Goal: Information Seeking & Learning: Check status

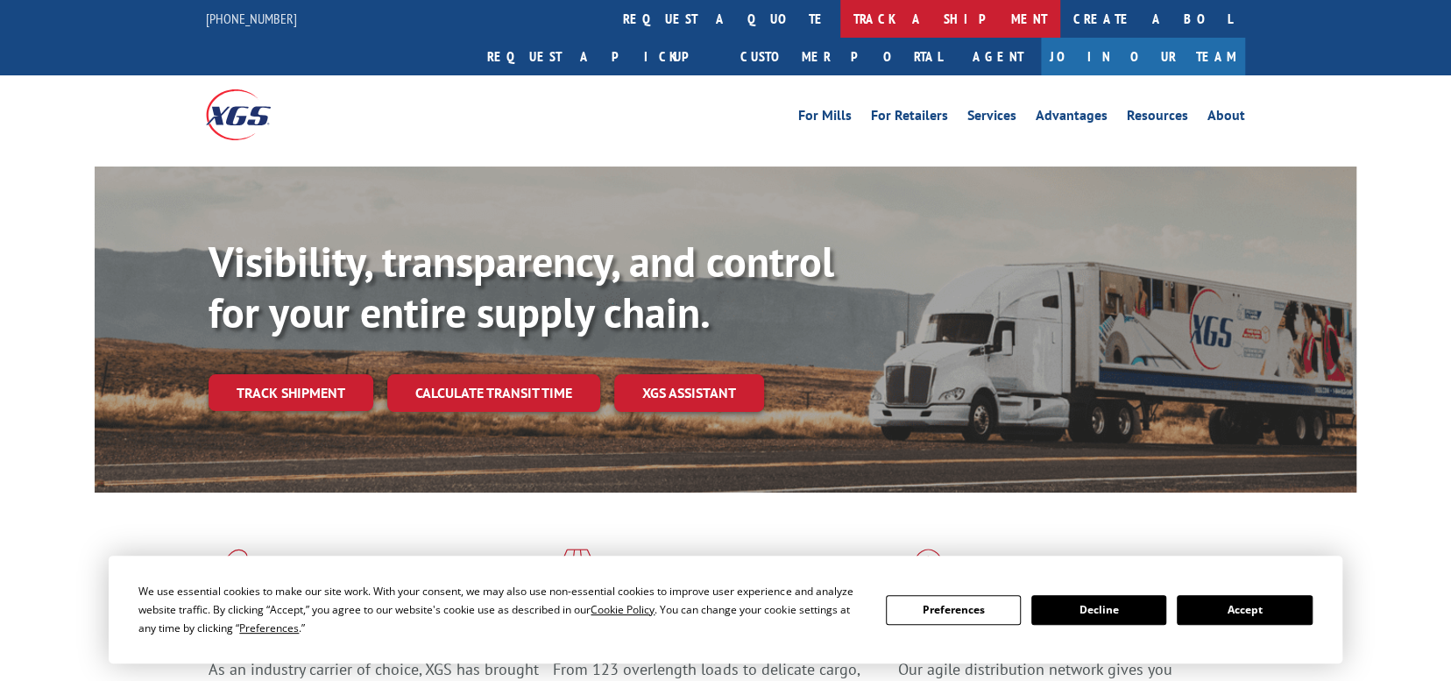
click at [840, 18] on link "track a shipment" at bounding box center [950, 19] width 220 height 38
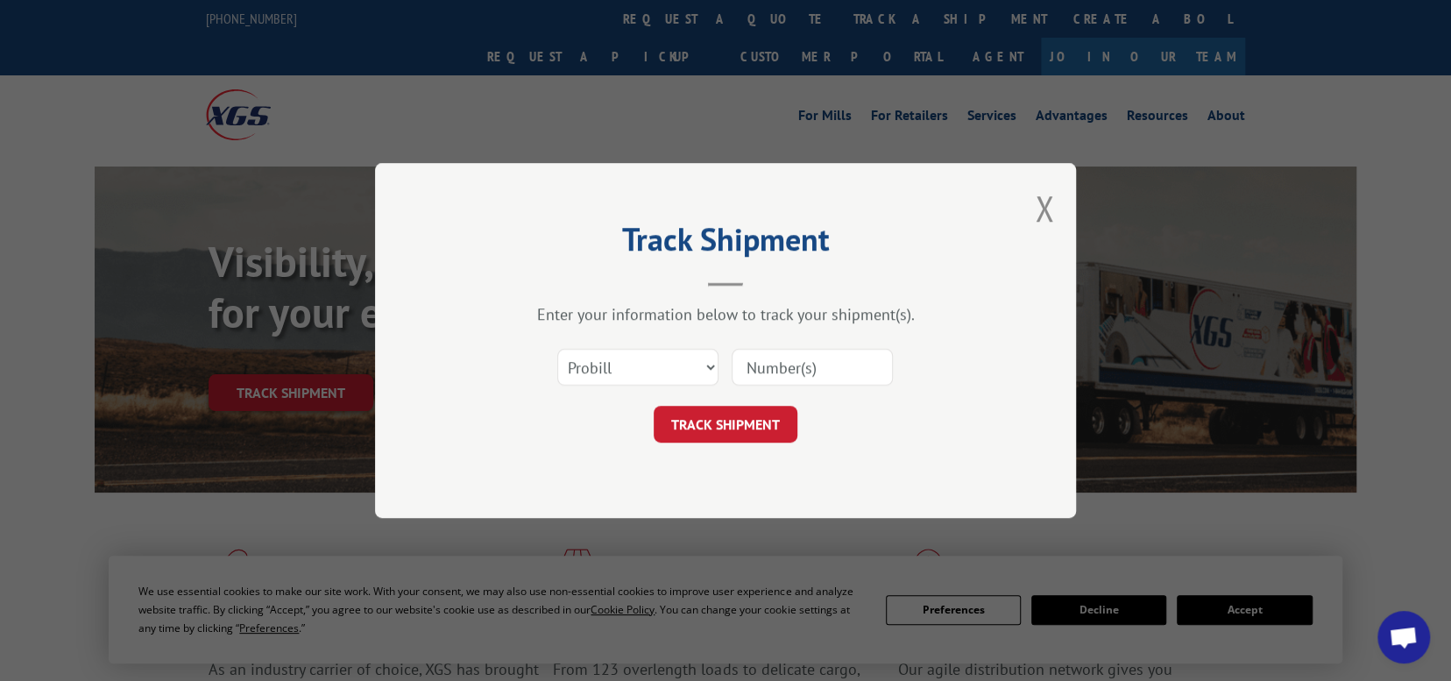
click at [766, 361] on input at bounding box center [811, 367] width 161 height 37
paste input "17207854"
type input "17207854"
click at [733, 428] on button "TRACK SHIPMENT" at bounding box center [726, 424] width 144 height 37
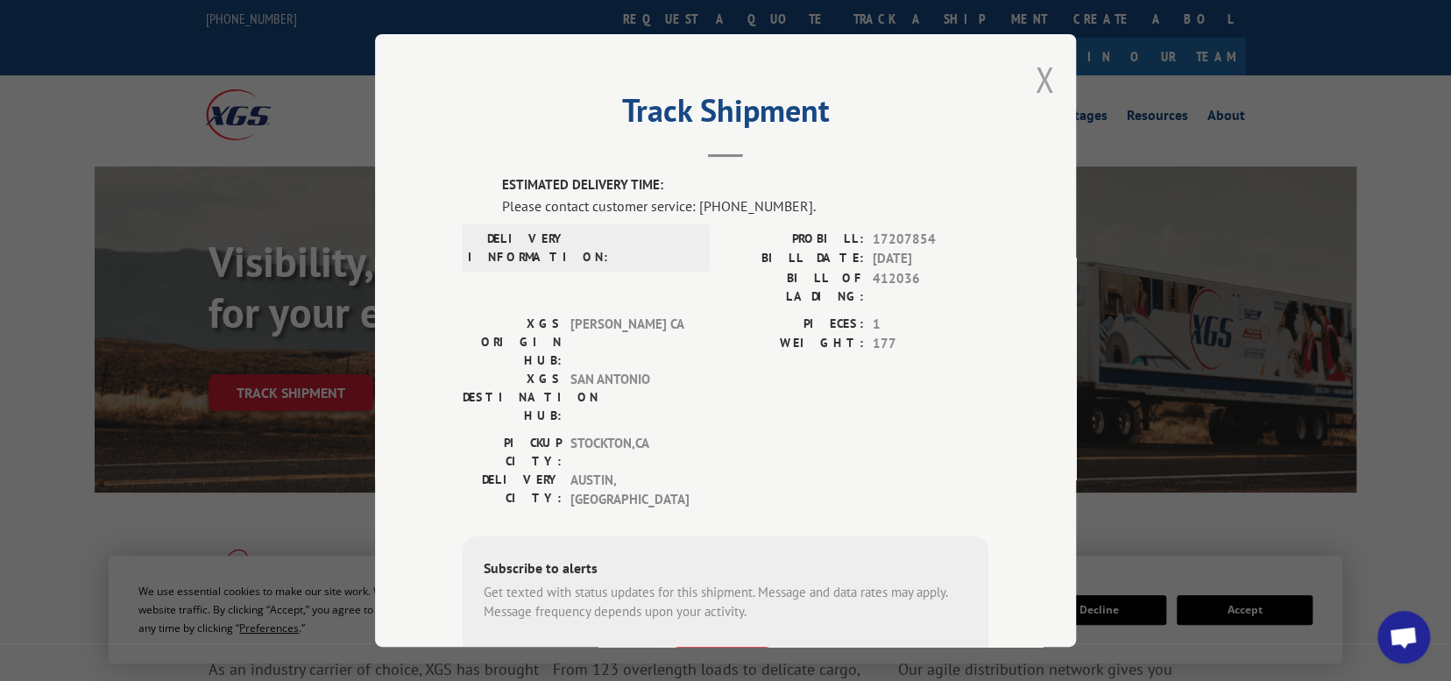
click at [1038, 76] on button "Close modal" at bounding box center [1044, 79] width 19 height 46
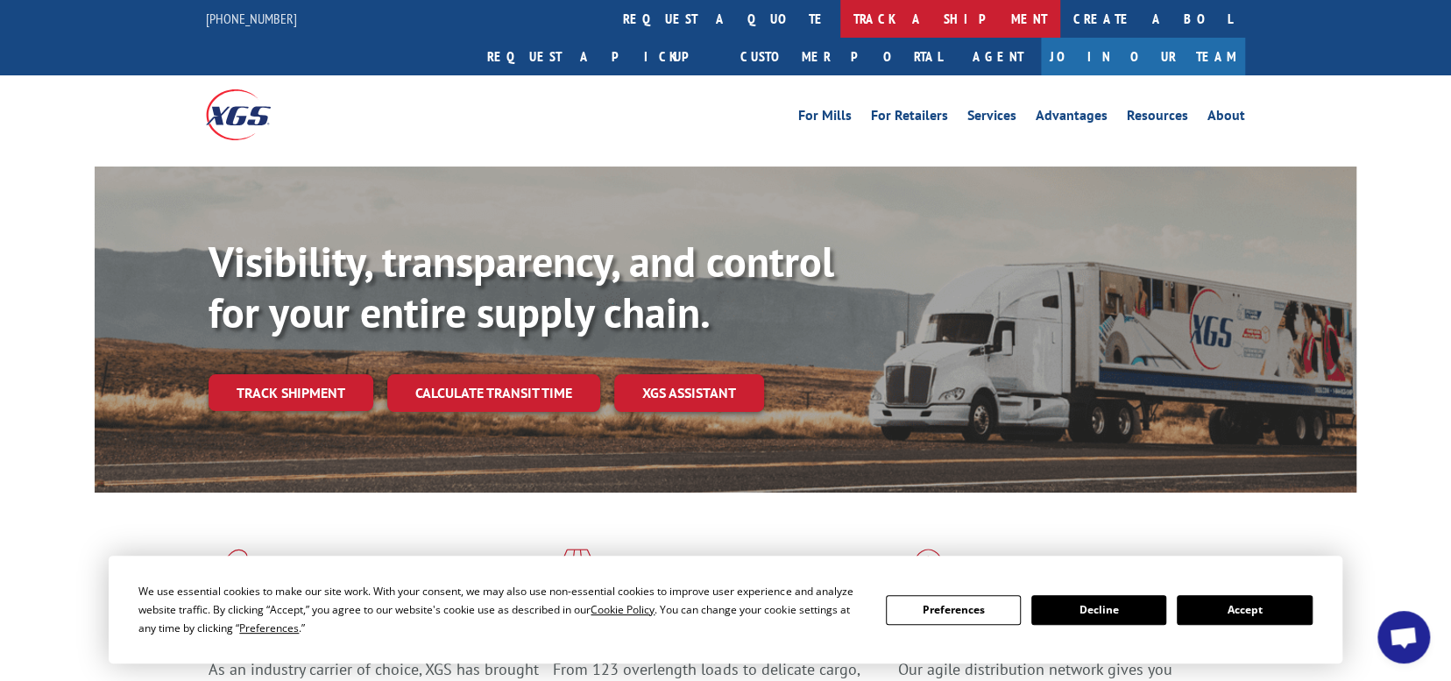
click at [840, 15] on link "track a shipment" at bounding box center [950, 19] width 220 height 38
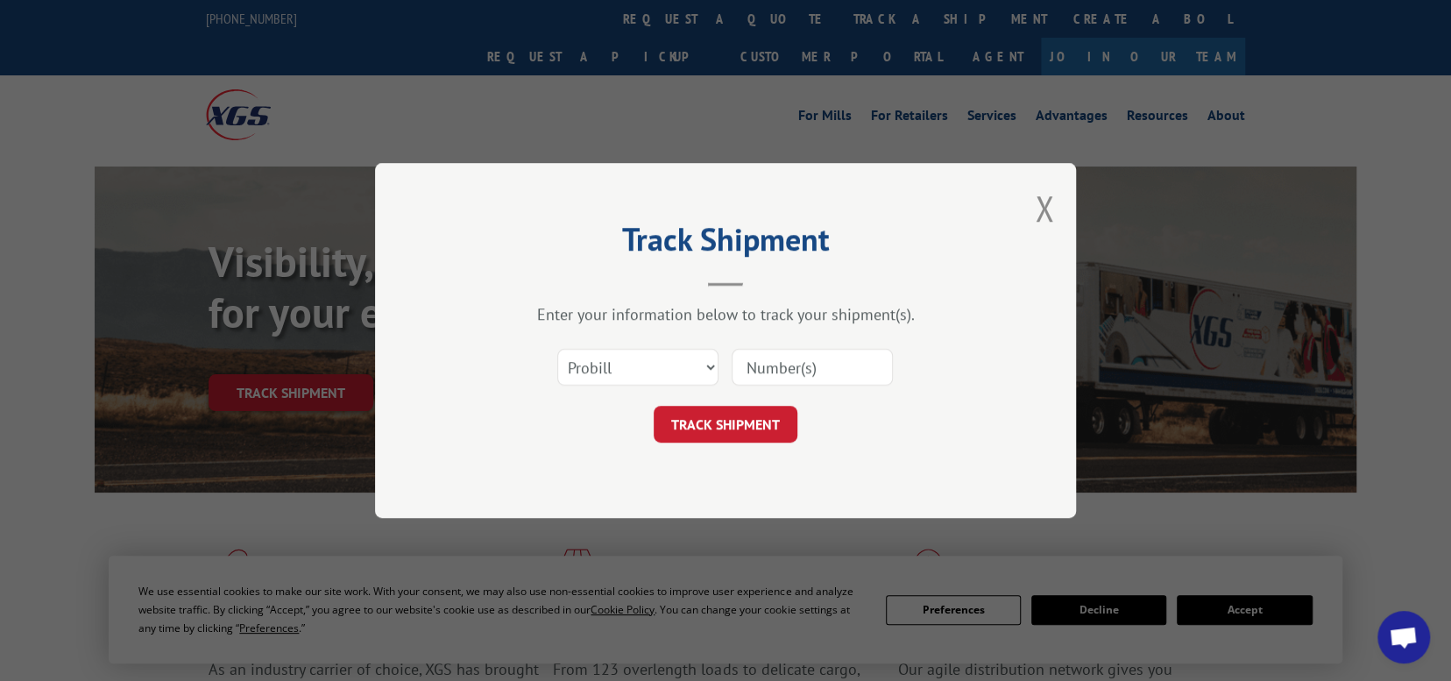
click at [764, 367] on input at bounding box center [811, 367] width 161 height 37
paste input "17235486"
type input "17235486"
click at [733, 422] on button "TRACK SHIPMENT" at bounding box center [726, 424] width 144 height 37
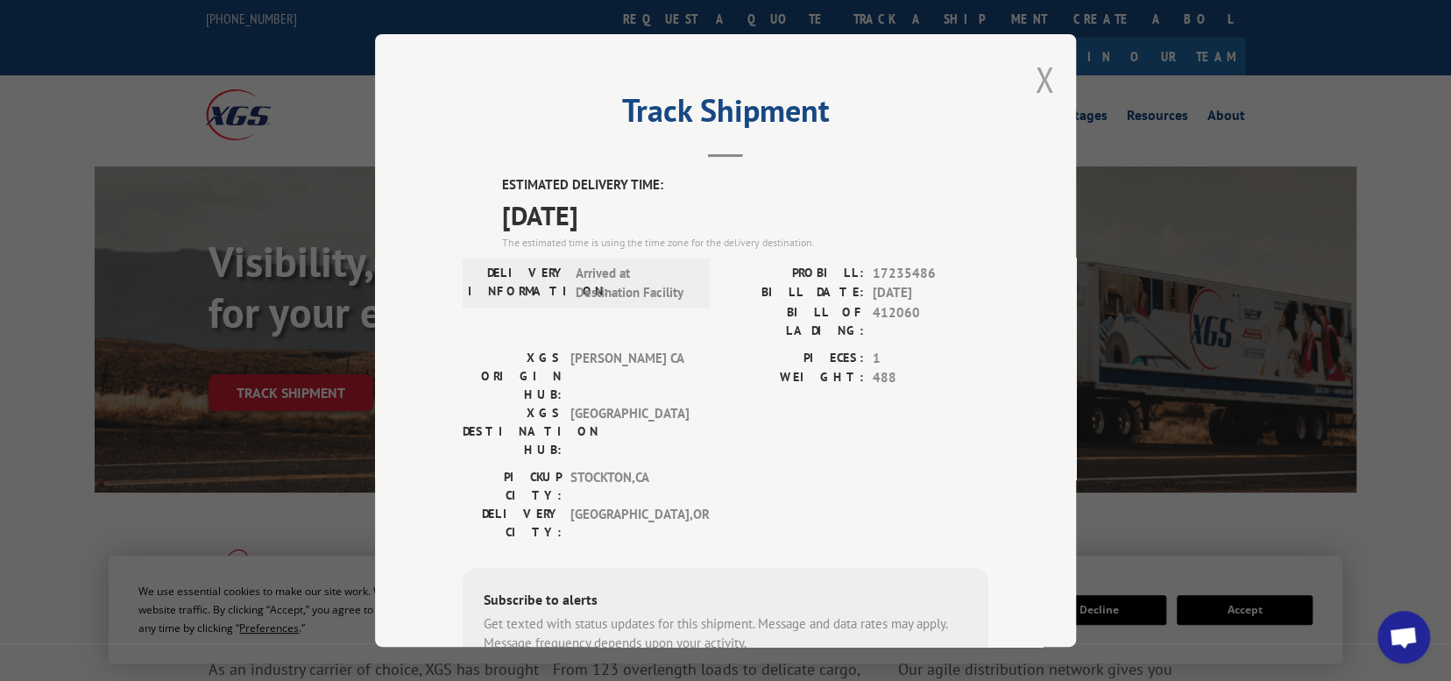
click at [1035, 74] on button "Close modal" at bounding box center [1044, 79] width 19 height 46
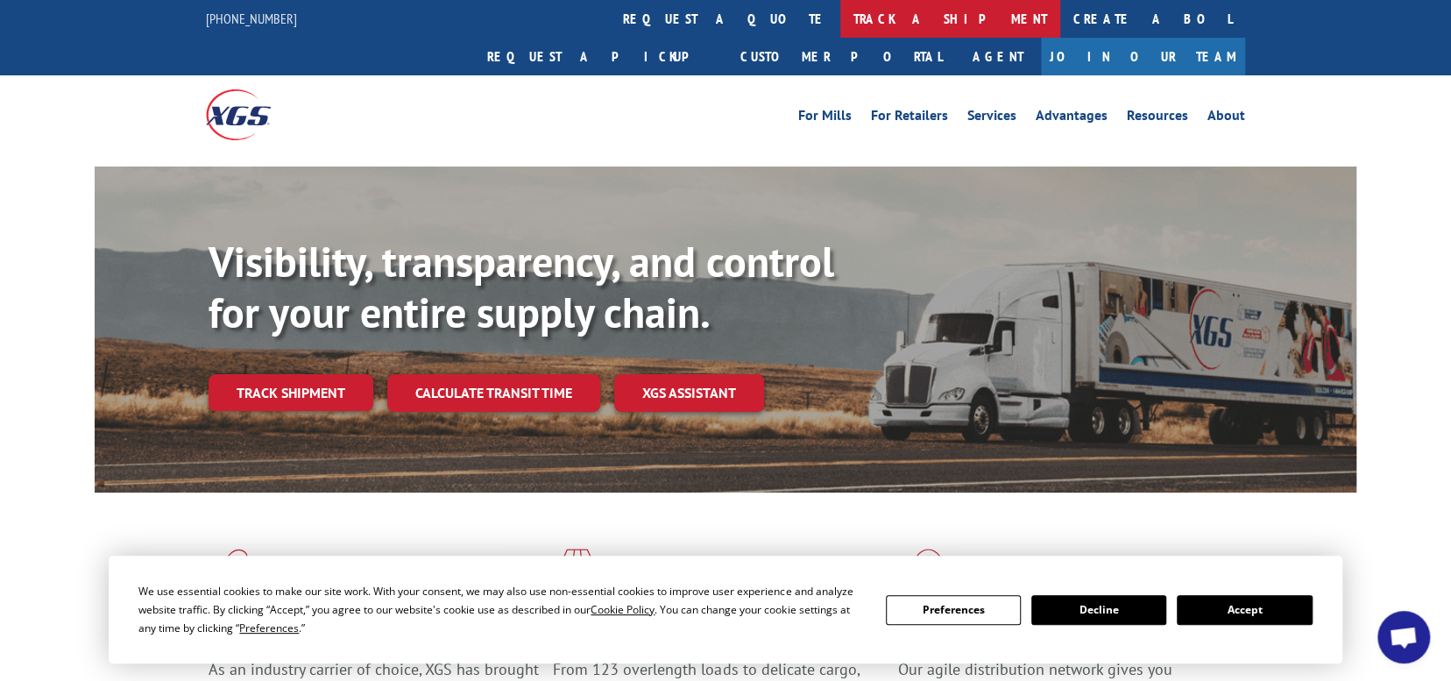
click at [840, 21] on link "track a shipment" at bounding box center [950, 19] width 220 height 38
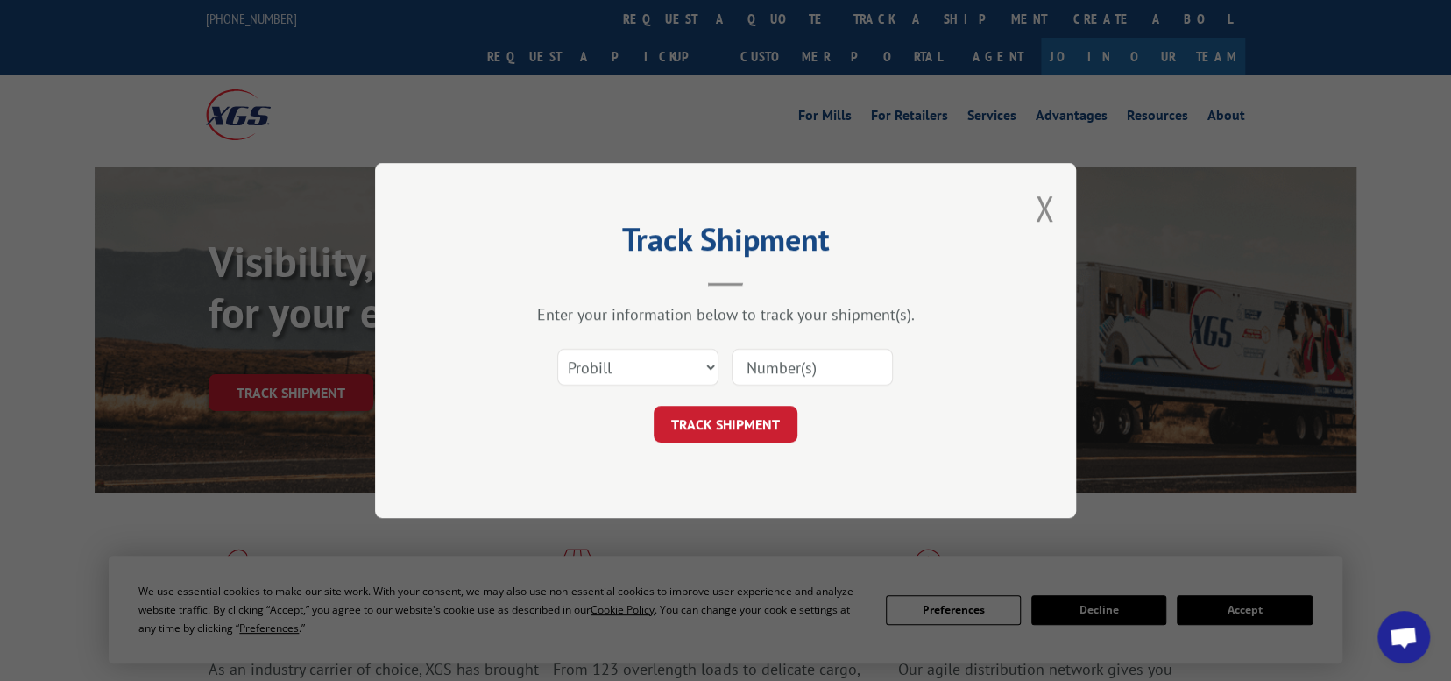
click at [768, 356] on input at bounding box center [811, 367] width 161 height 37
paste input "17235405"
type input "17235405"
click at [728, 430] on button "TRACK SHIPMENT" at bounding box center [726, 424] width 144 height 37
